Goal: Register for event/course

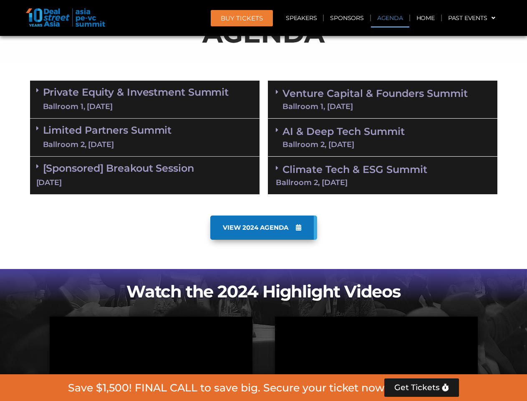
scroll to position [472, 0]
